Goal: Task Accomplishment & Management: Manage account settings

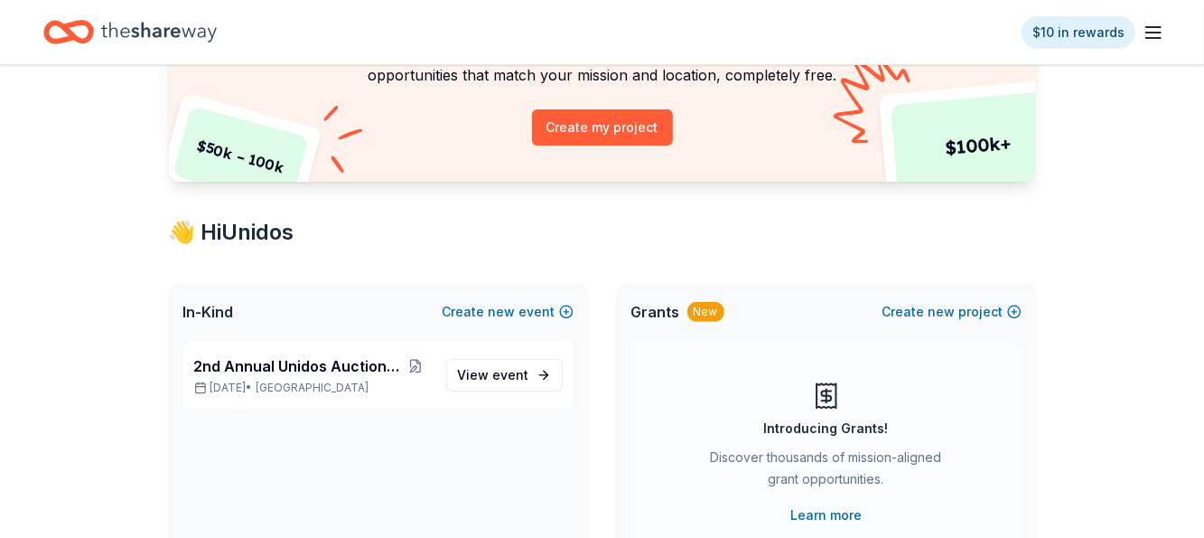
scroll to position [181, 0]
click at [1158, 33] on icon "button" at bounding box center [1154, 33] width 22 height 22
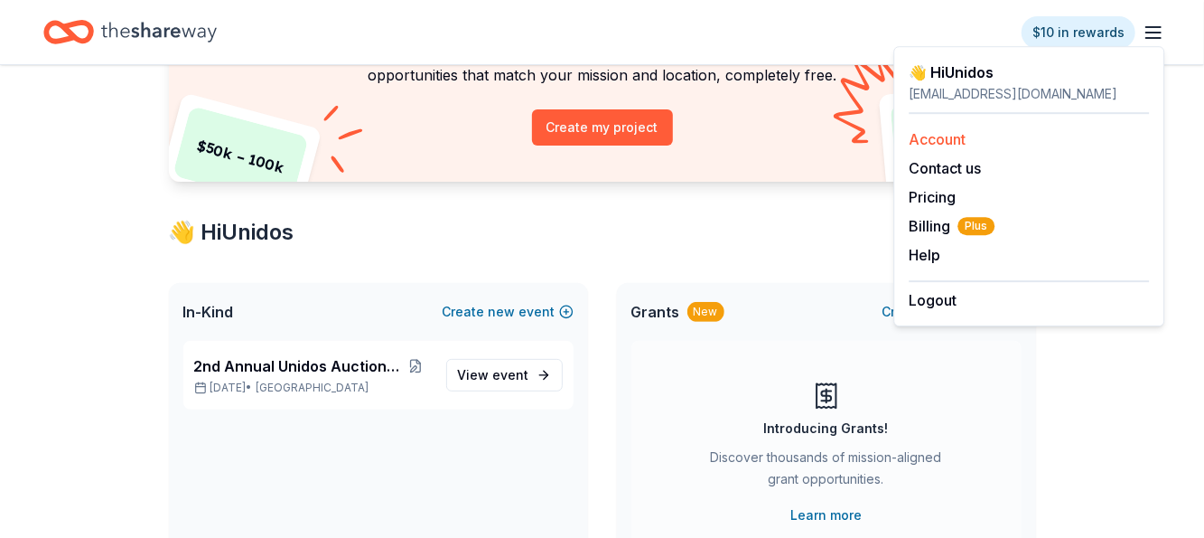
click at [971, 139] on div "Account" at bounding box center [1029, 139] width 240 height 22
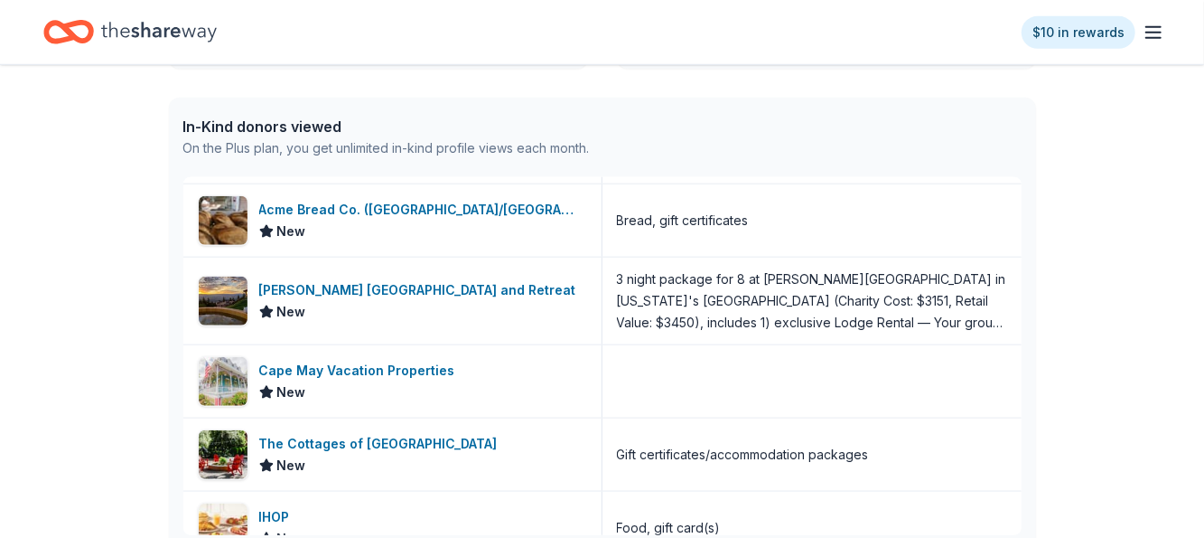
scroll to position [361, 0]
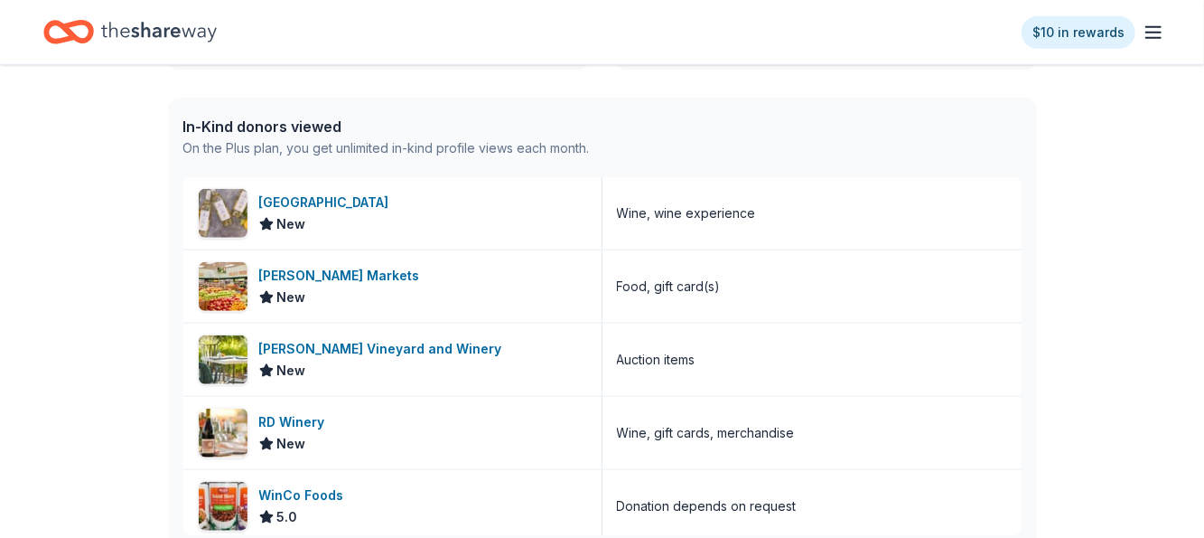
click at [1149, 16] on div "$10 in rewards" at bounding box center [1093, 32] width 143 height 42
click at [1157, 35] on icon "button" at bounding box center [1154, 33] width 22 height 22
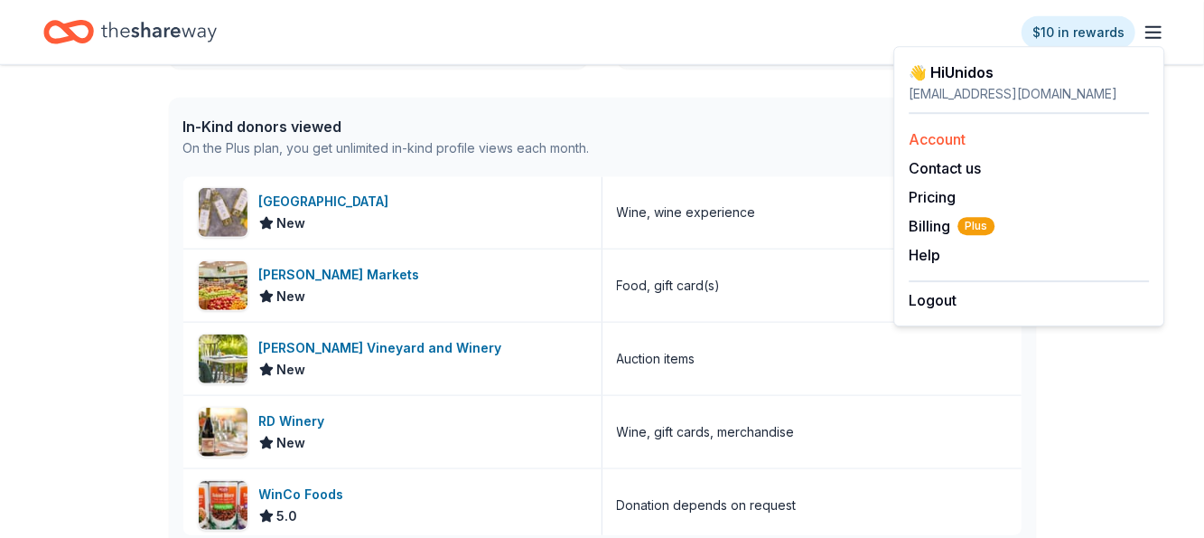
click at [935, 139] on link "Account" at bounding box center [937, 139] width 57 height 18
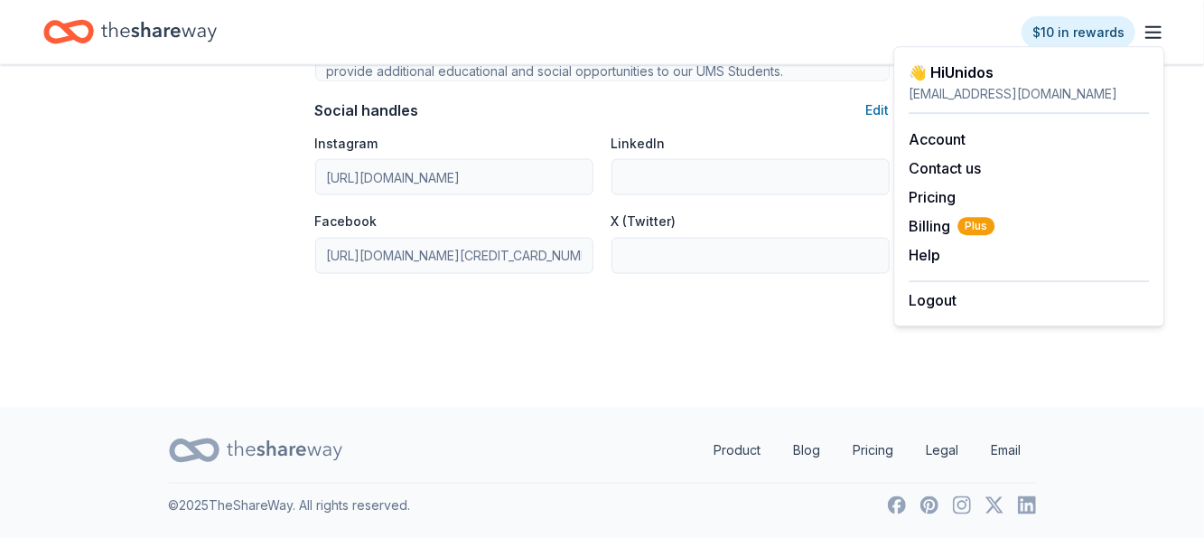
scroll to position [1274, 0]
click at [927, 217] on span "Billing Plus" at bounding box center [952, 226] width 86 height 22
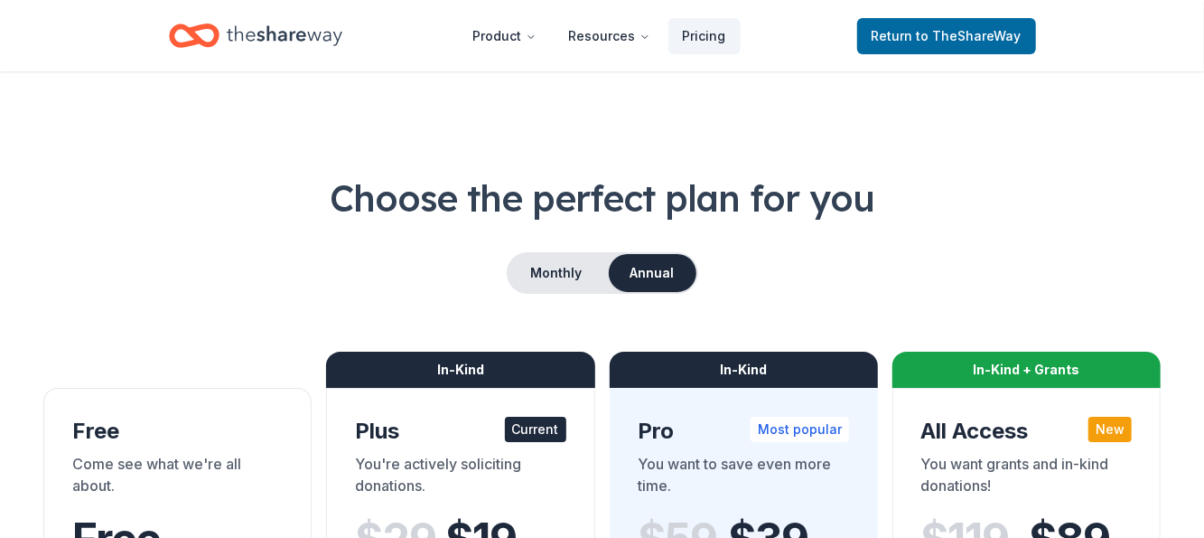
click at [288, 31] on icon "Home" at bounding box center [285, 35] width 116 height 37
click at [910, 36] on span "Return to TheShareWay" at bounding box center [947, 36] width 150 height 22
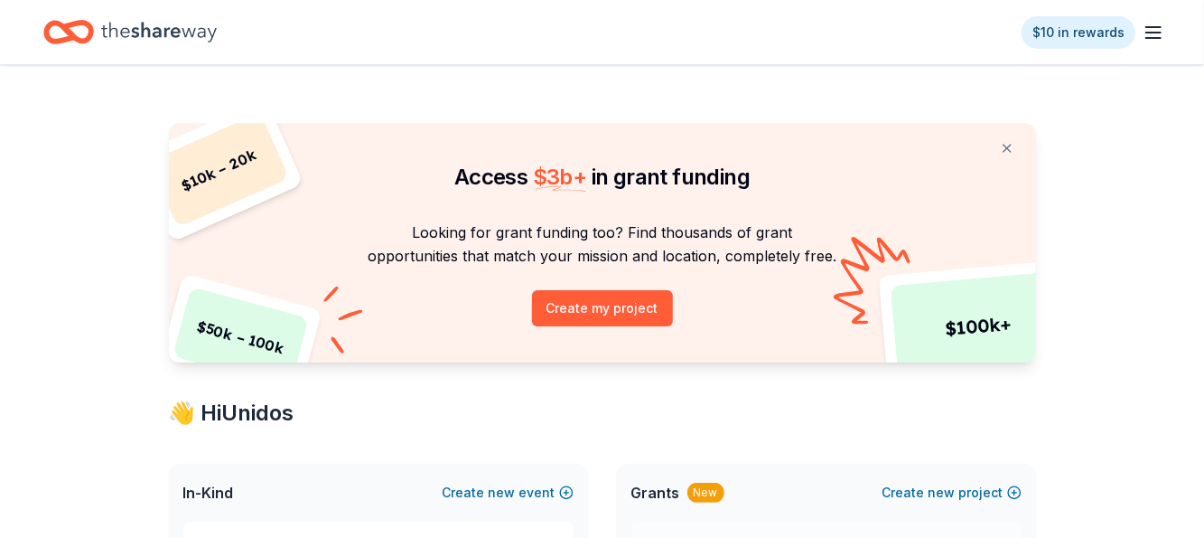
click at [1154, 34] on icon "button" at bounding box center [1154, 33] width 22 height 22
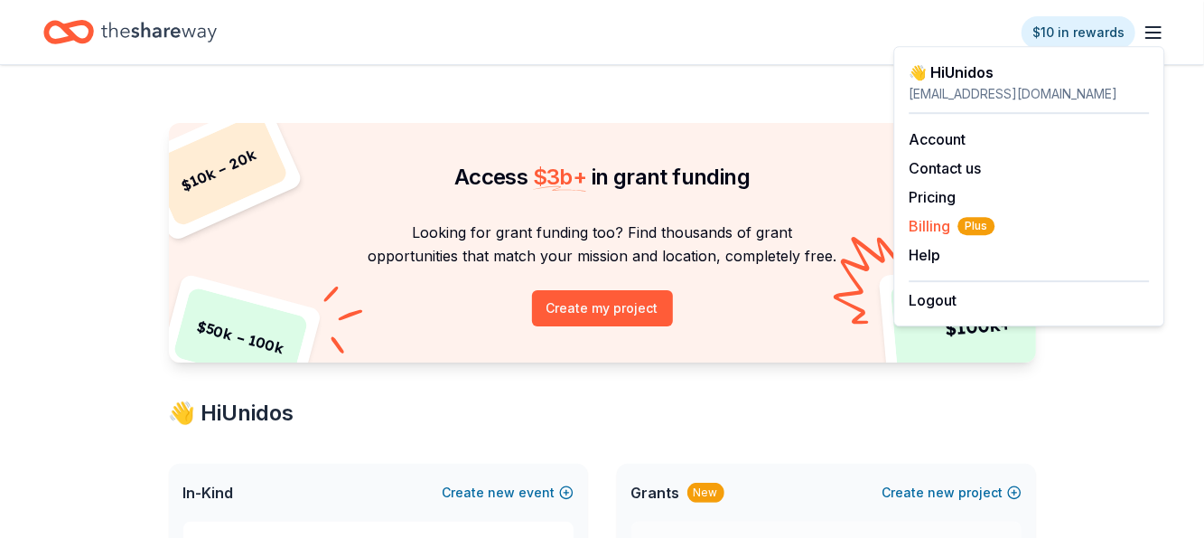
click at [941, 224] on span "Billing Plus" at bounding box center [952, 226] width 86 height 22
